Goal: Task Accomplishment & Management: Complete application form

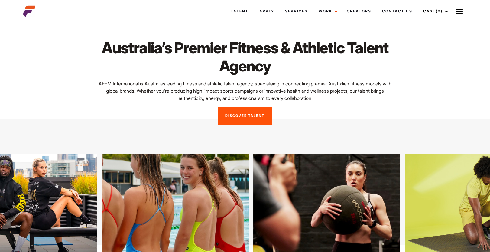
scroll to position [12, 0]
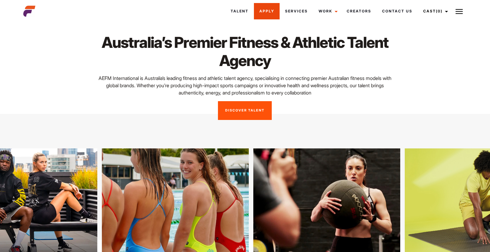
click at [266, 10] on link "Apply" at bounding box center [267, 11] width 26 height 16
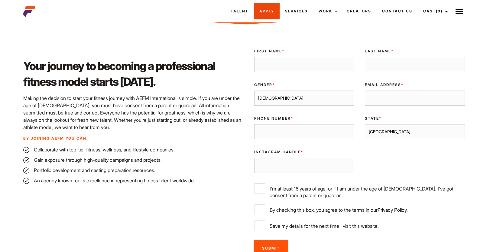
scroll to position [144, 0]
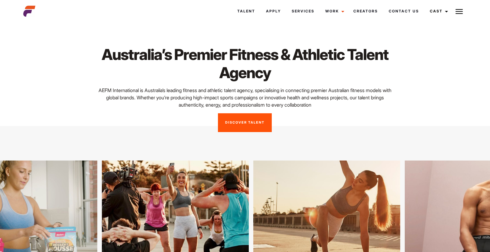
scroll to position [12, 0]
